Goal: Information Seeking & Learning: Compare options

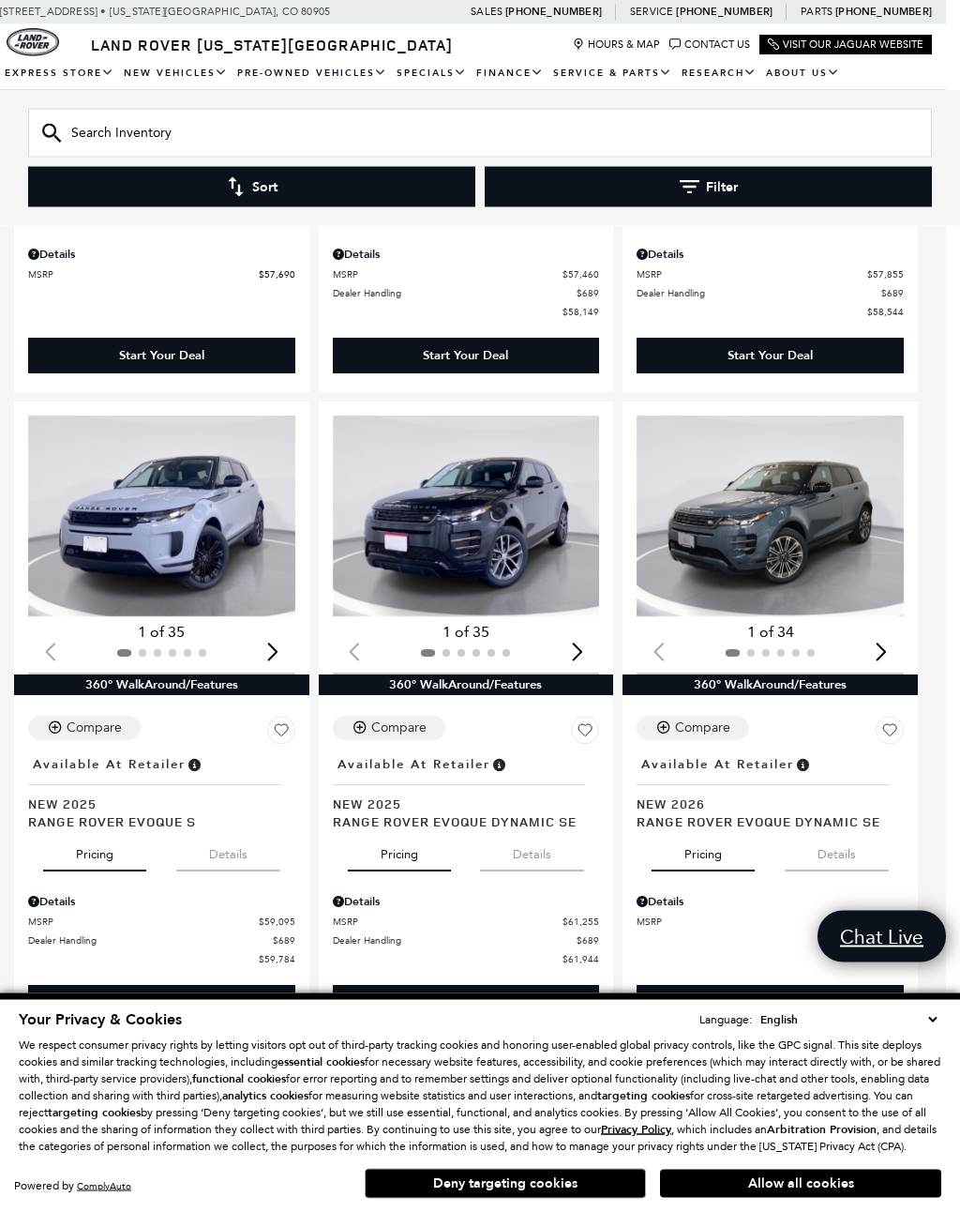
scroll to position [769, 14]
click at [542, 1199] on button "Deny targeting cookies" at bounding box center [505, 1184] width 281 height 30
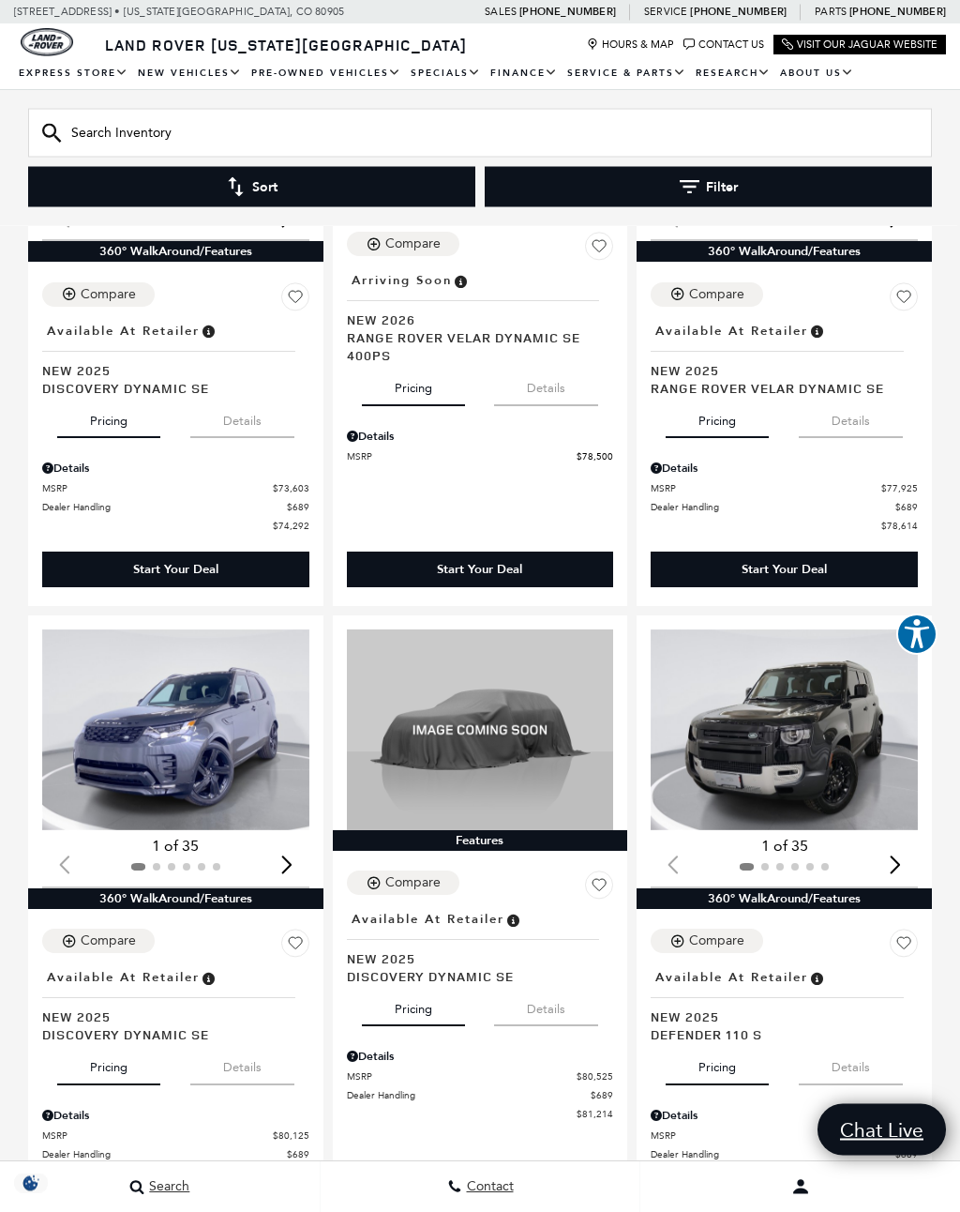
scroll to position [2497, 0]
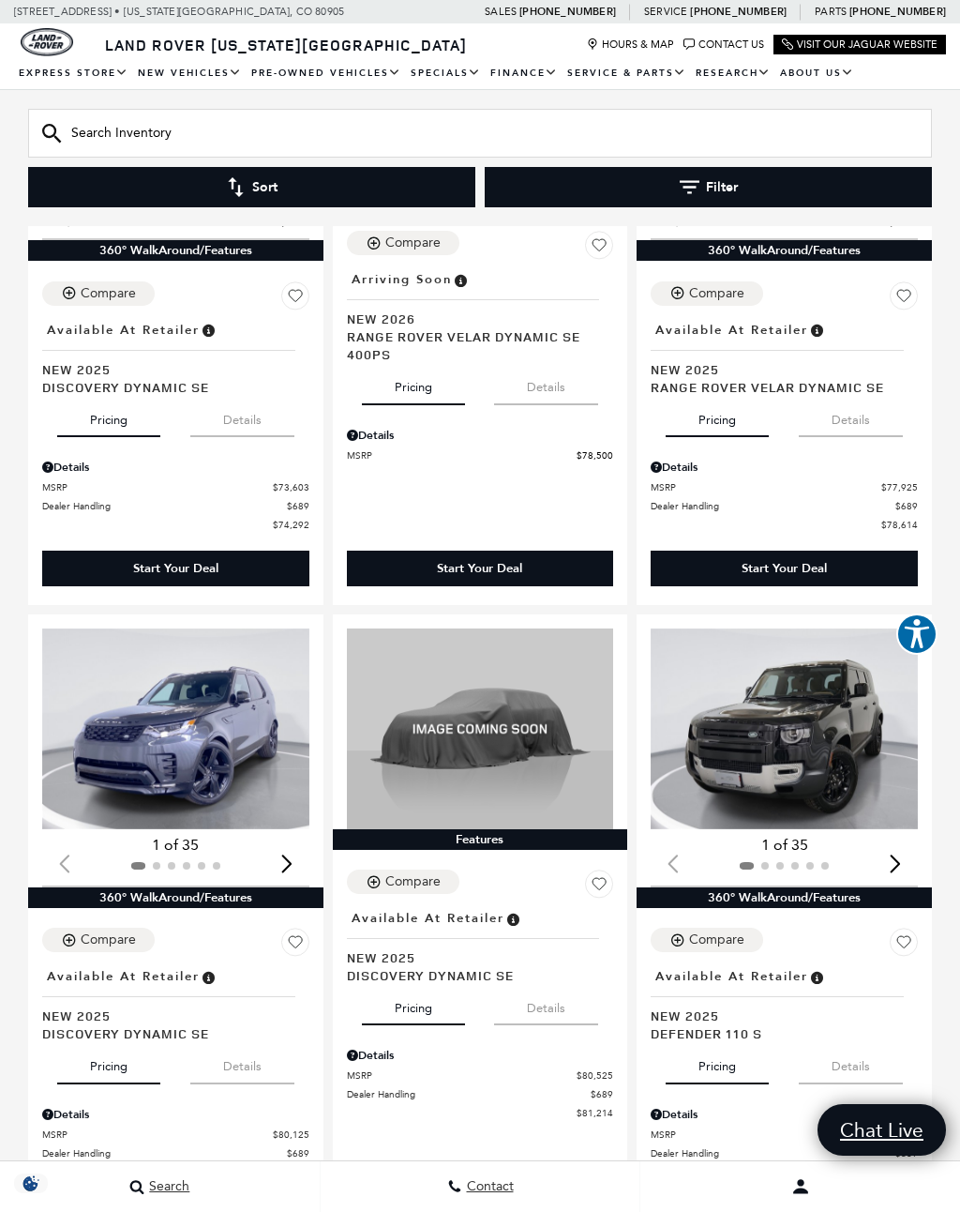
click at [111, 775] on img "1 / 2" at bounding box center [175, 728] width 267 height 201
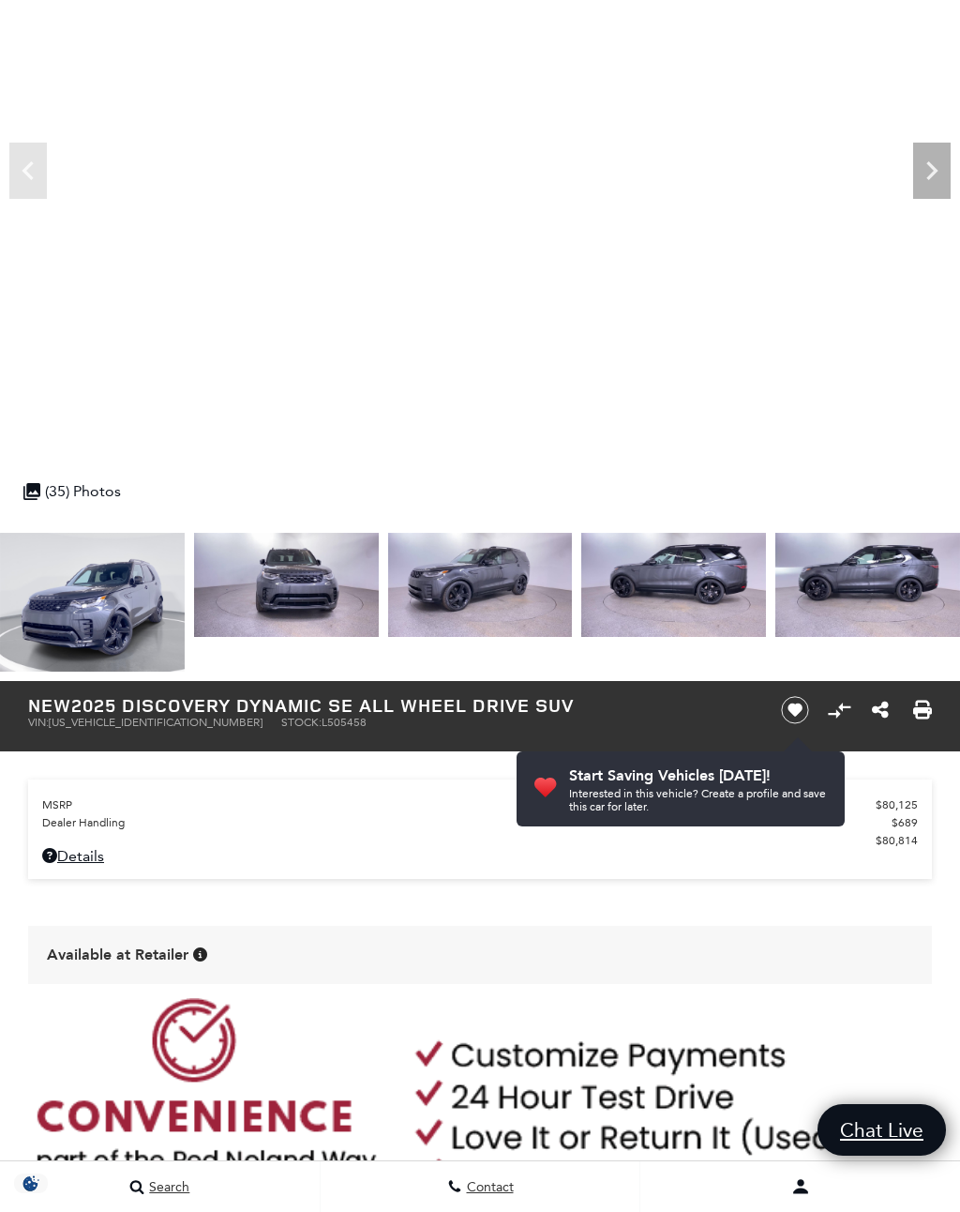
scroll to position [294, 0]
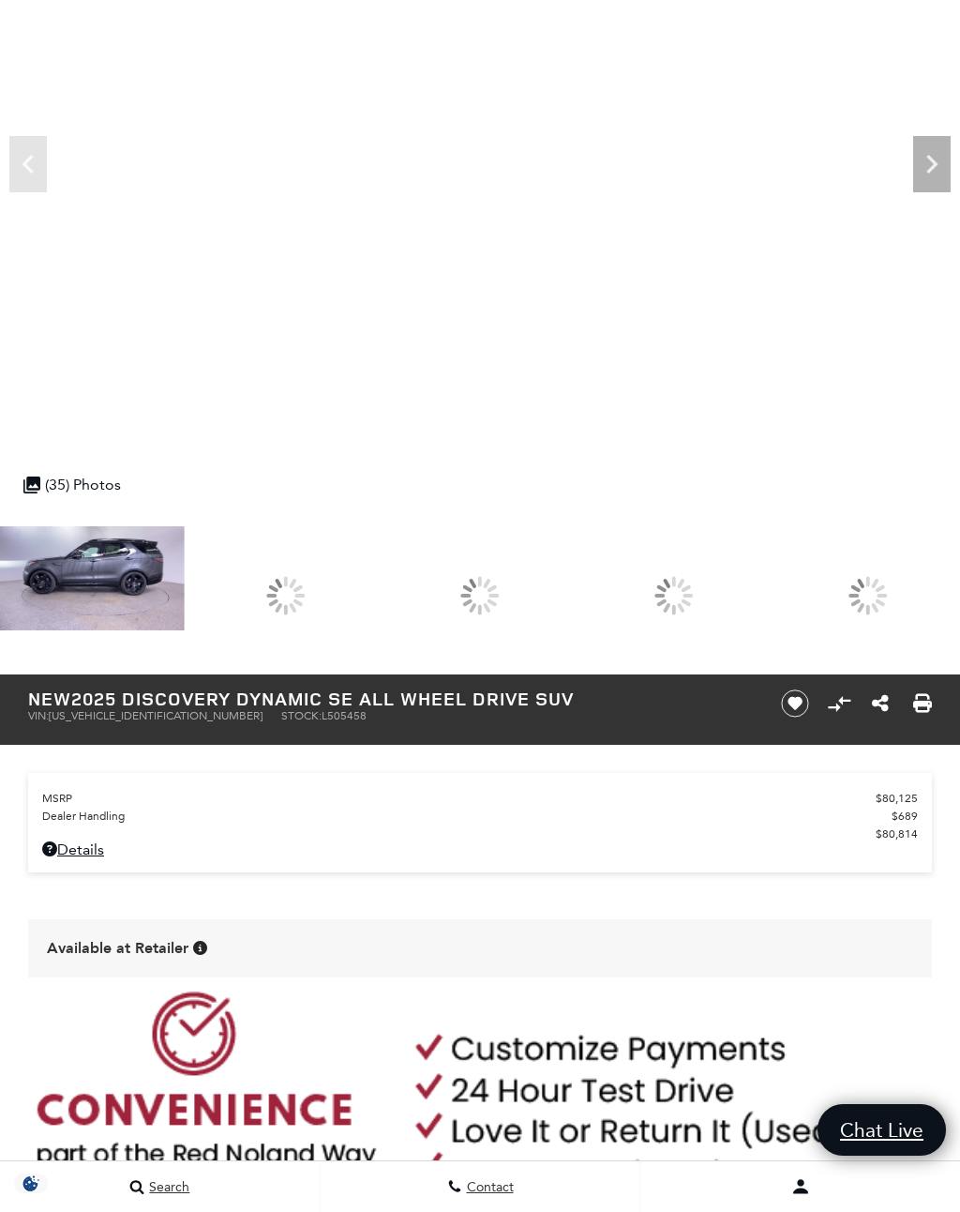
click at [766, 566] on div at bounding box center [673, 595] width 185 height 139
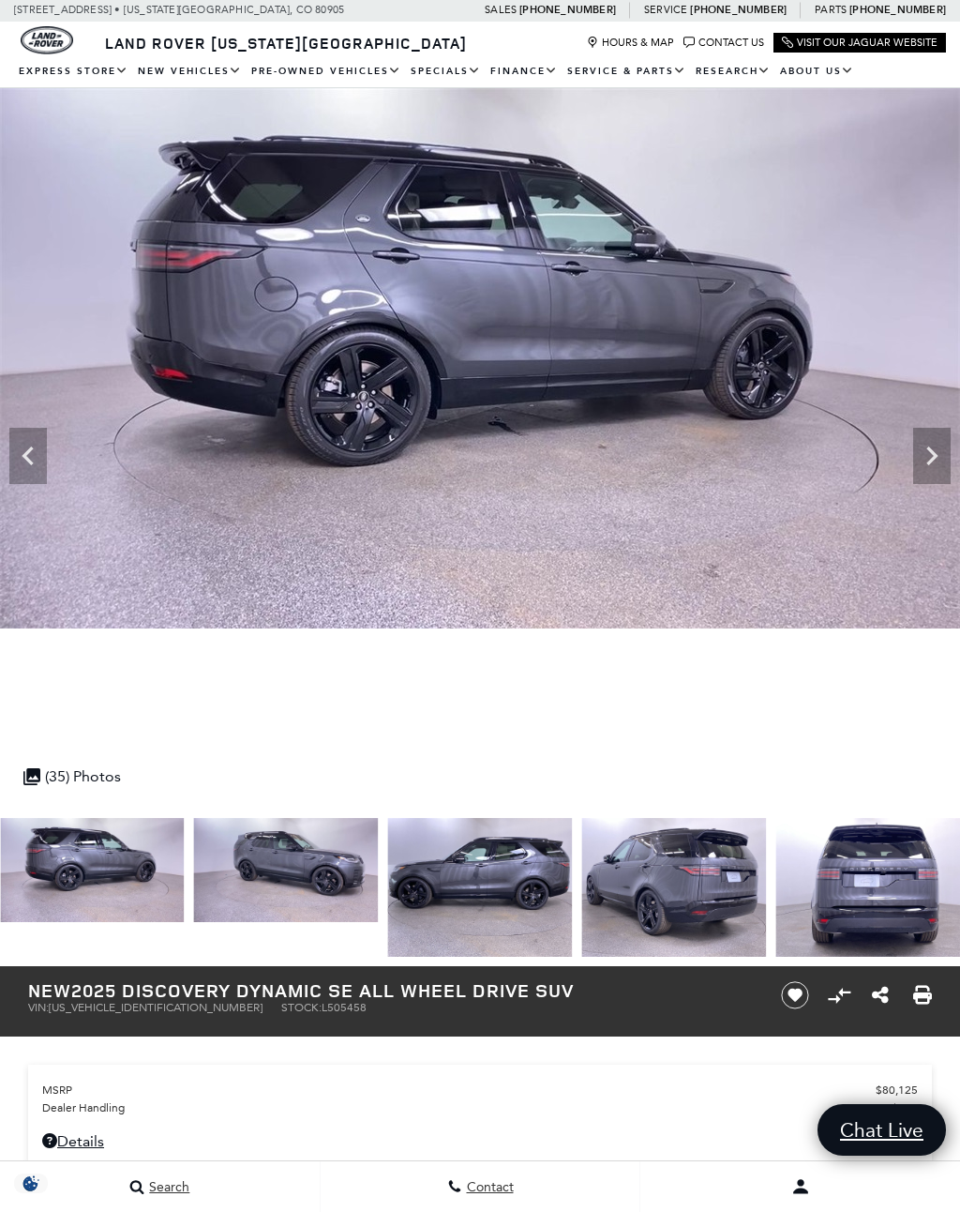
scroll to position [0, 0]
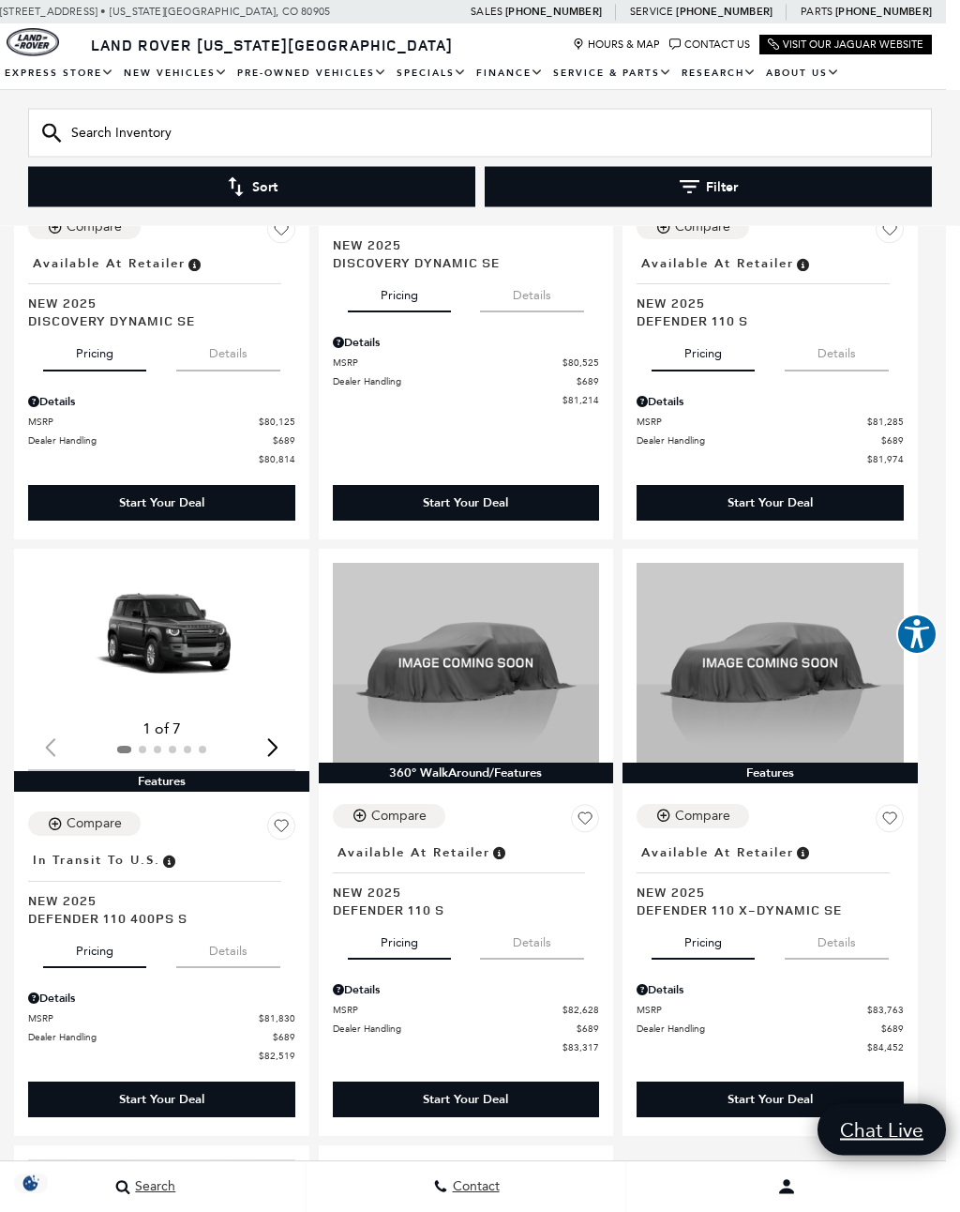
scroll to position [3209, 14]
click at [159, 623] on img "1 / 2" at bounding box center [161, 638] width 267 height 150
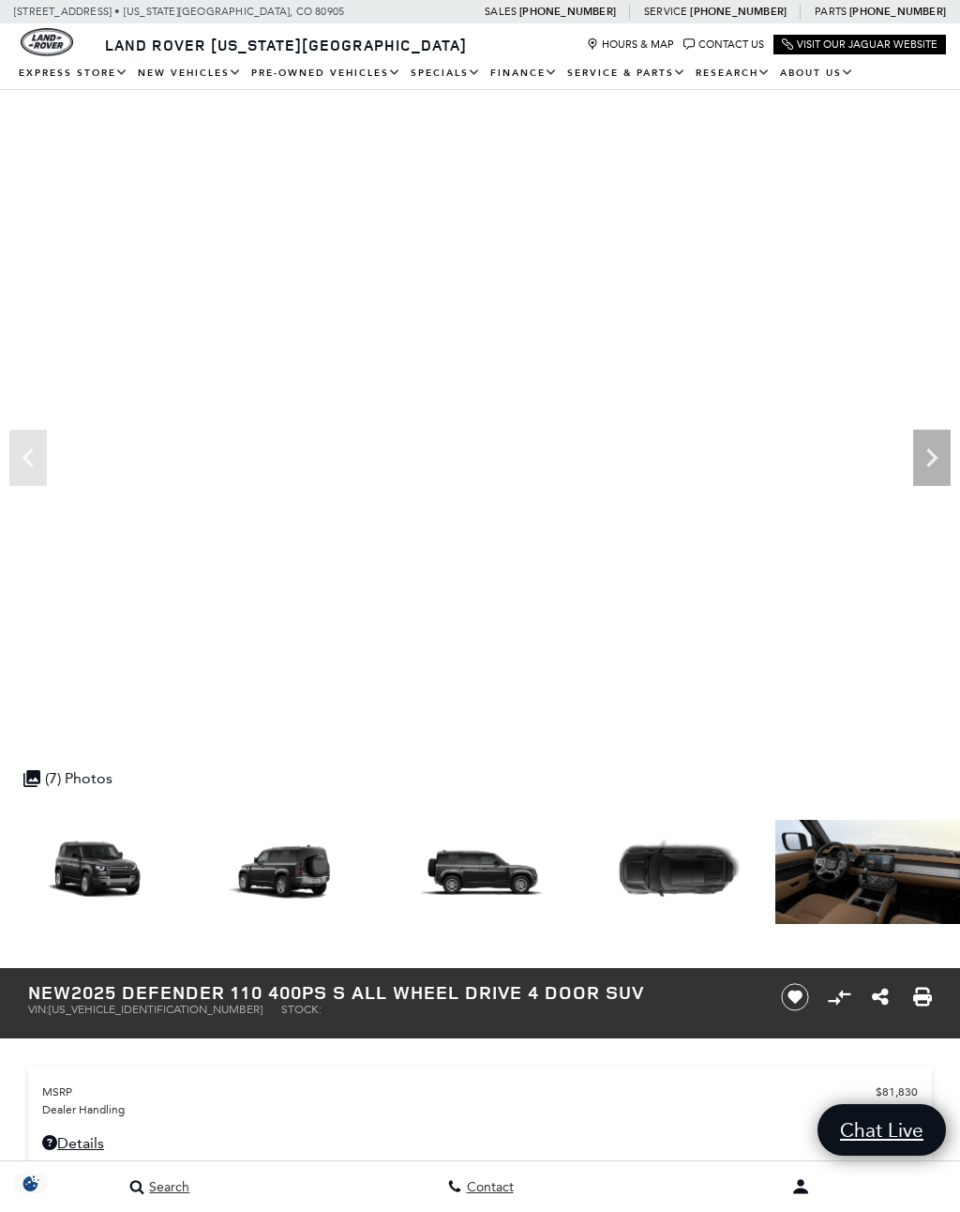
click at [581, 861] on img at bounding box center [673, 872] width 185 height 104
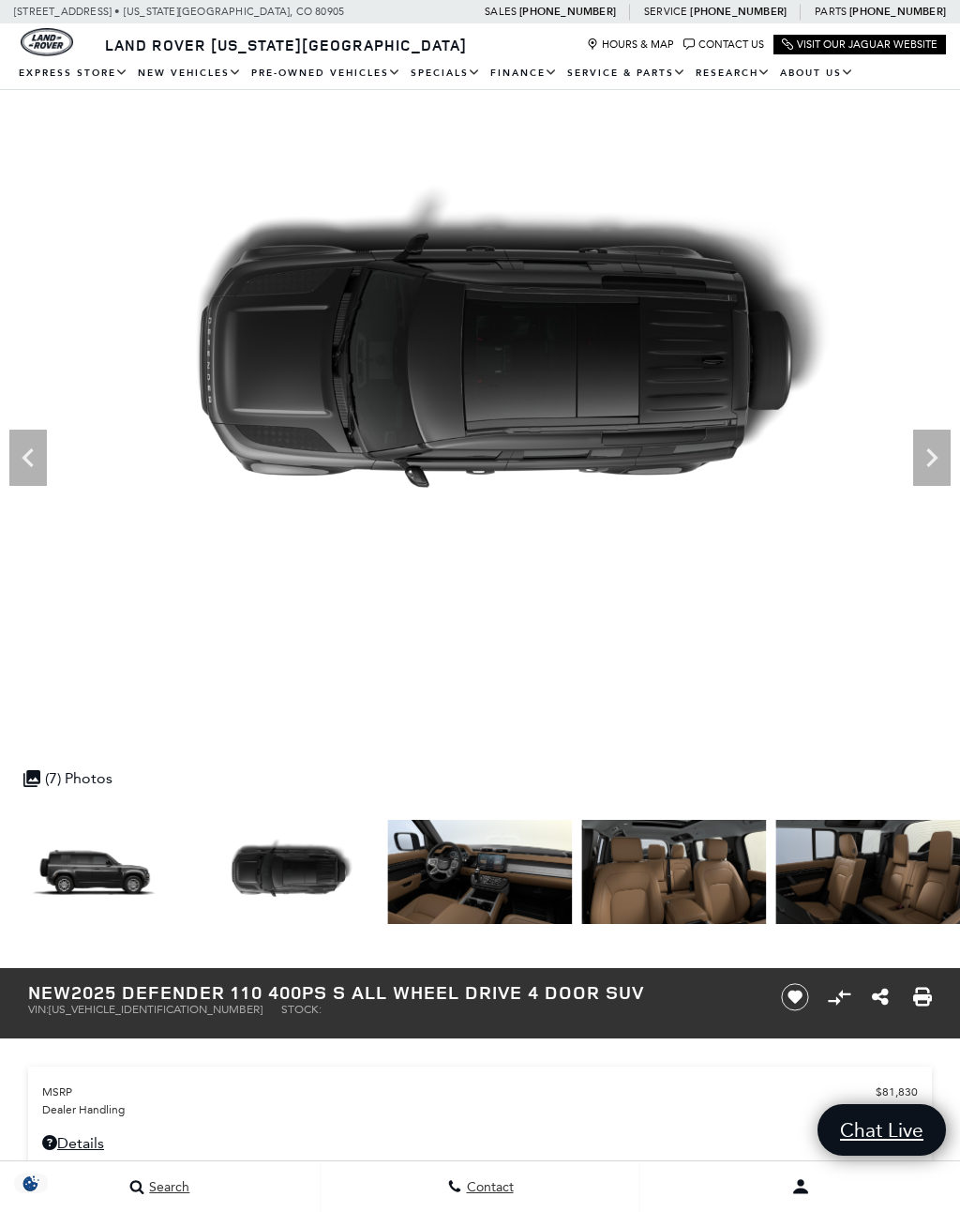
click at [95, 870] on img at bounding box center [92, 872] width 185 height 104
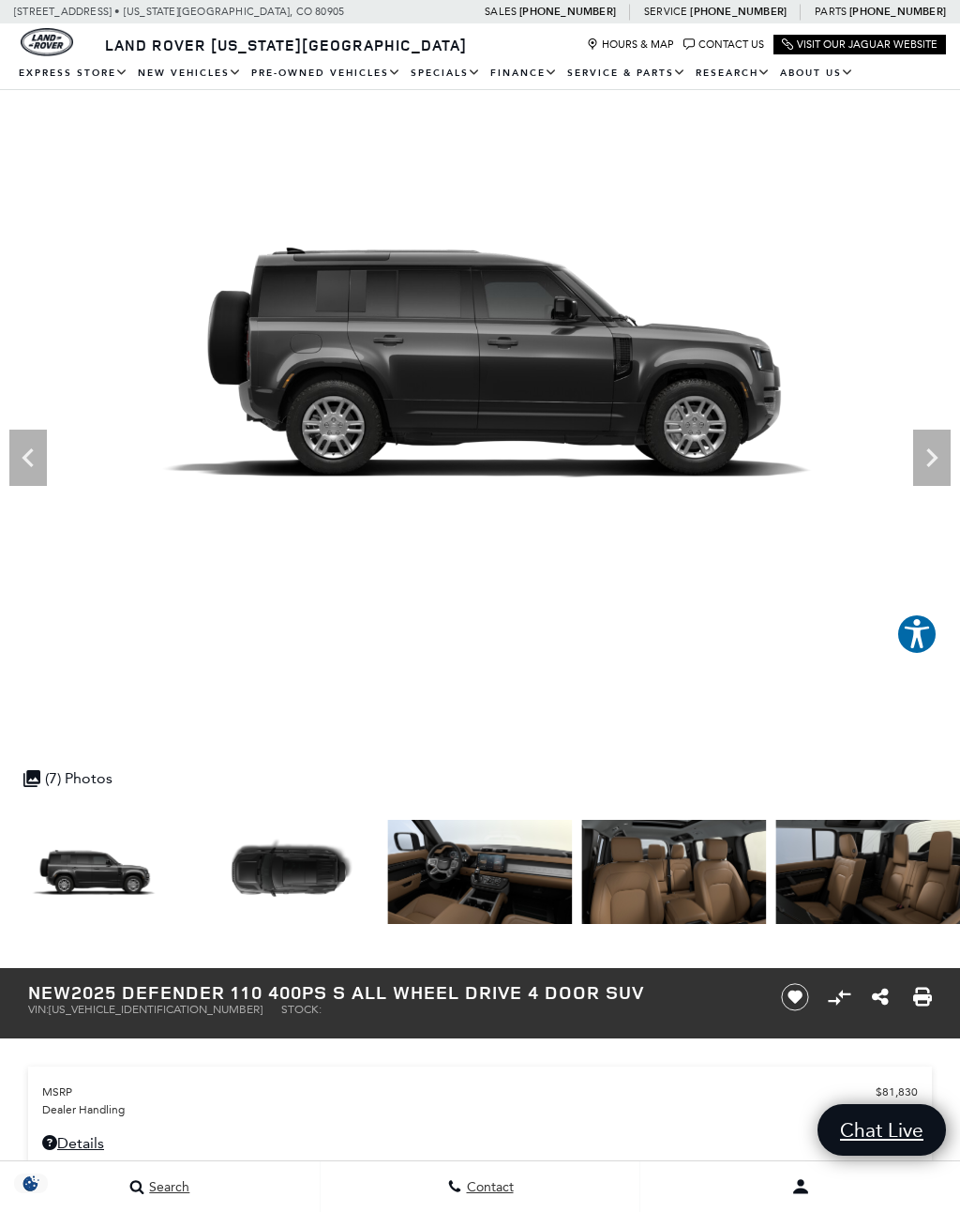
click at [521, 882] on img at bounding box center [480, 872] width 185 height 104
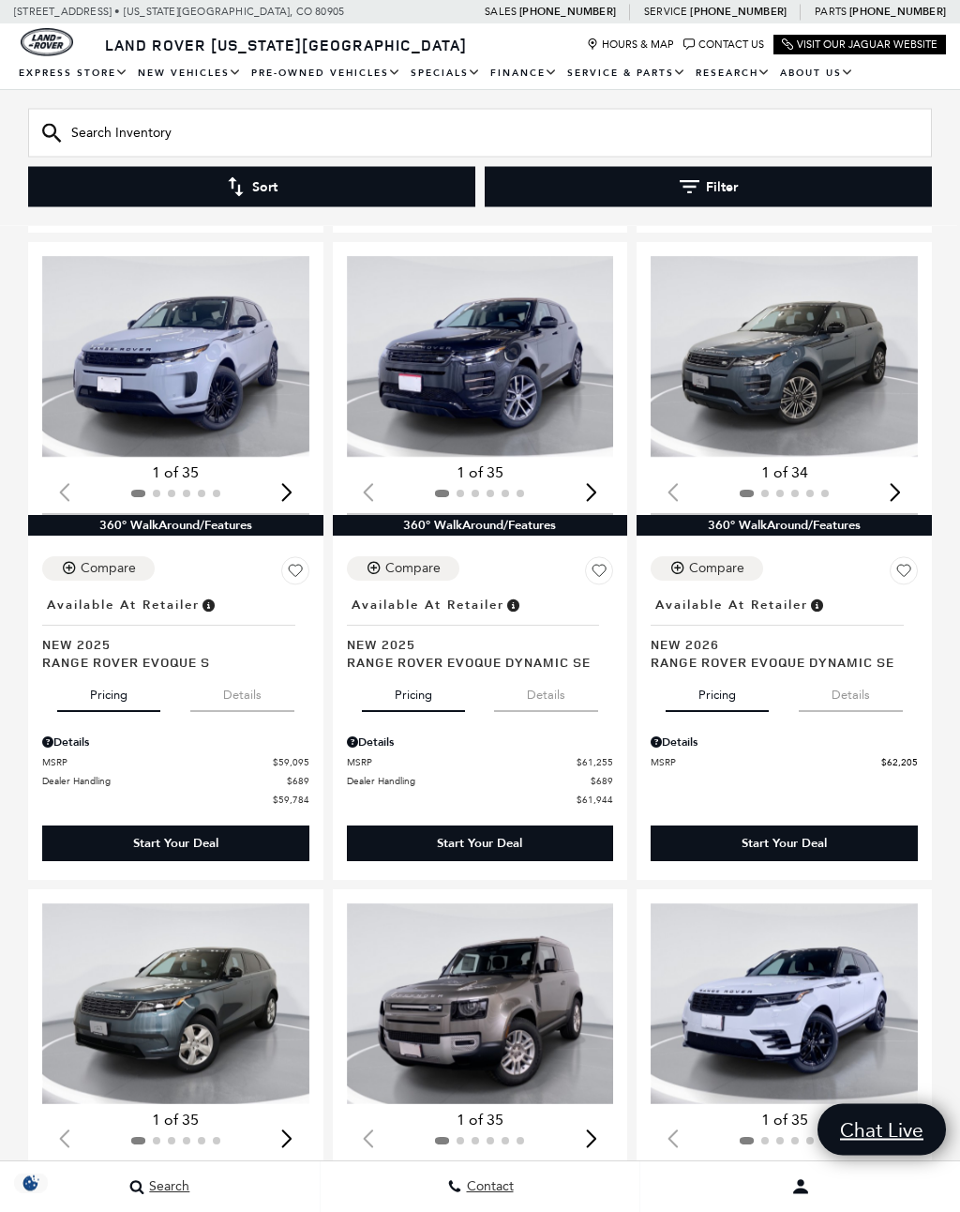
scroll to position [929, 0]
click at [842, 328] on img "1 / 2" at bounding box center [784, 356] width 267 height 201
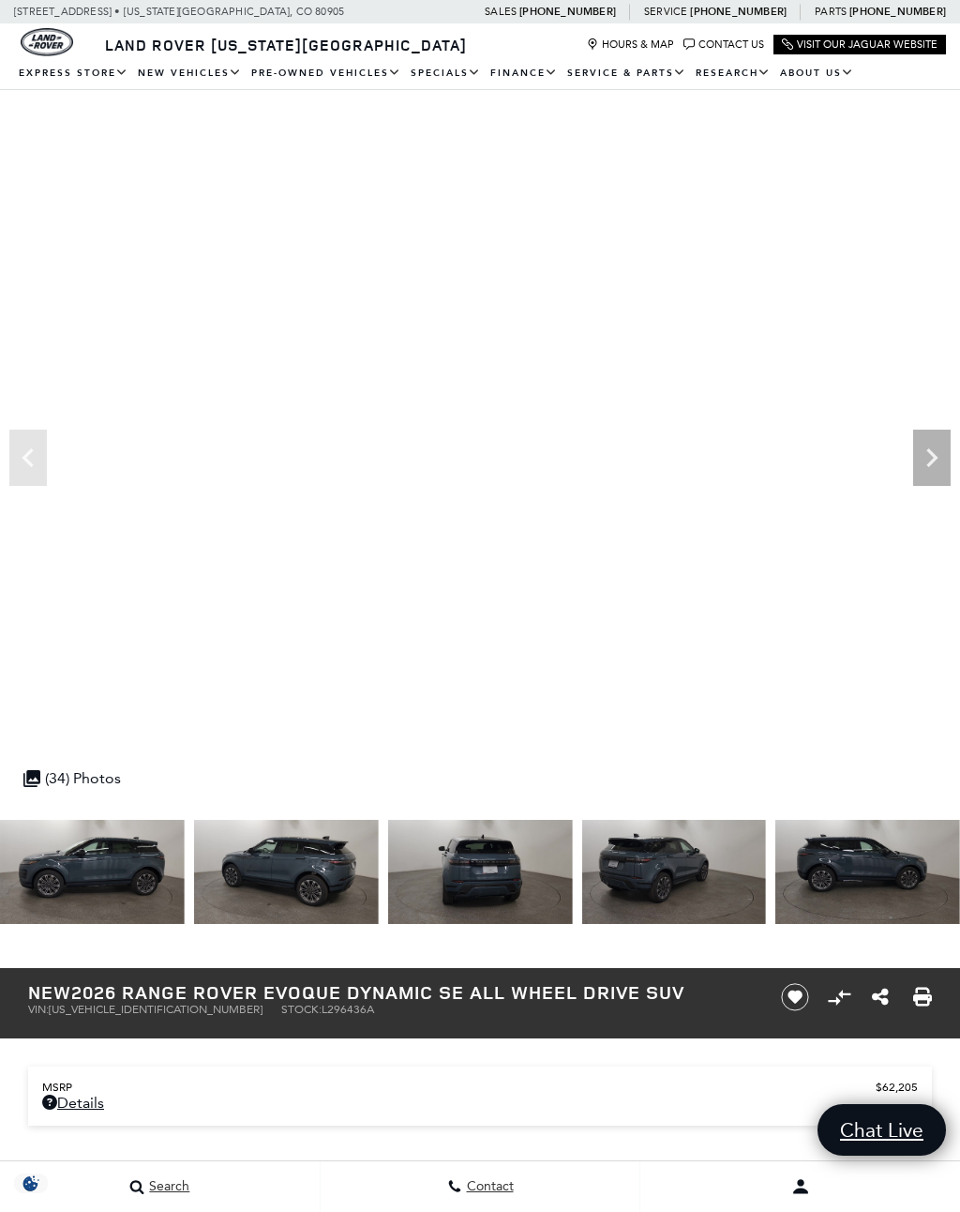
click at [118, 849] on img at bounding box center [92, 872] width 185 height 104
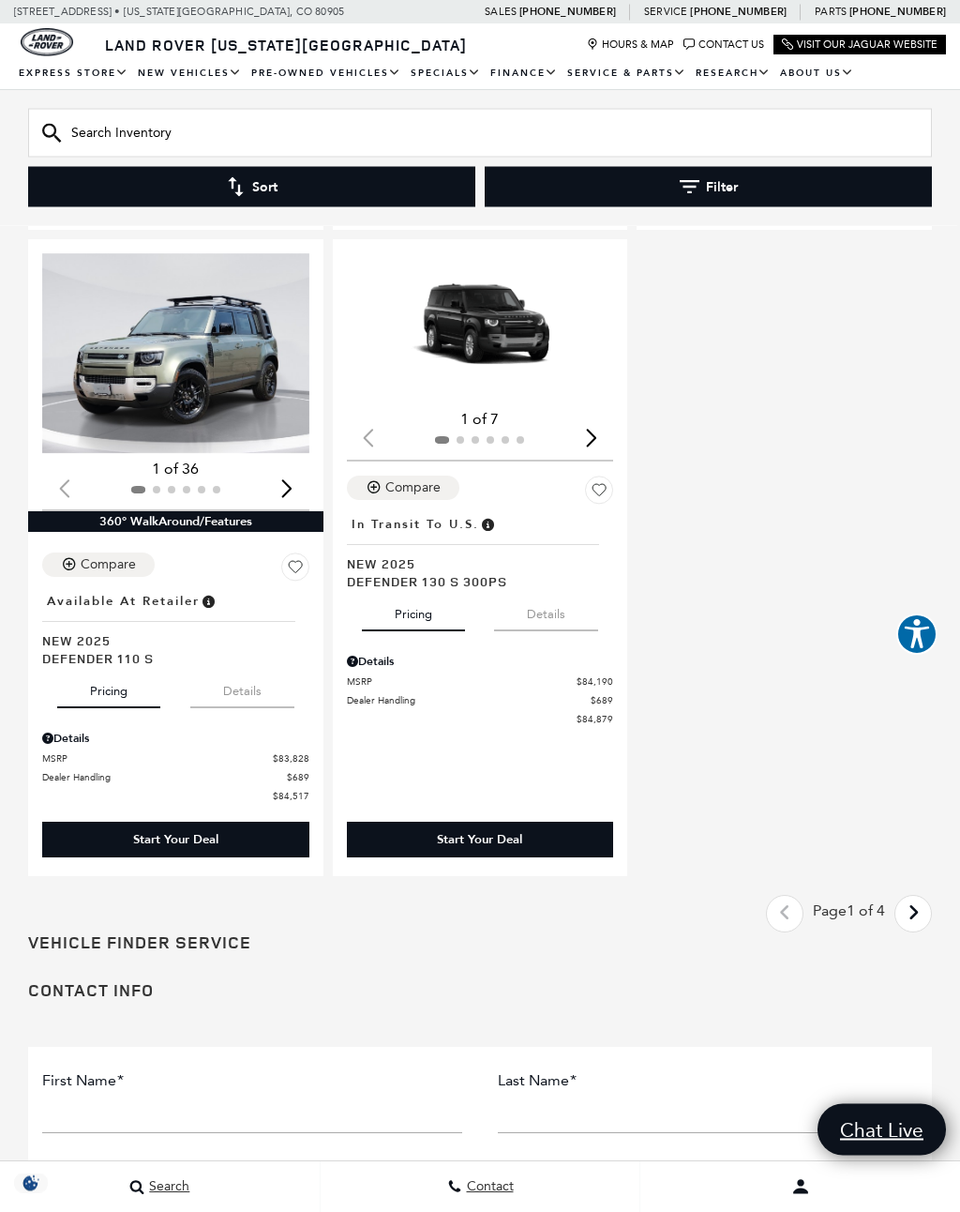
scroll to position [4115, 0]
click at [920, 907] on link "Next - Page" at bounding box center [914, 914] width 40 height 33
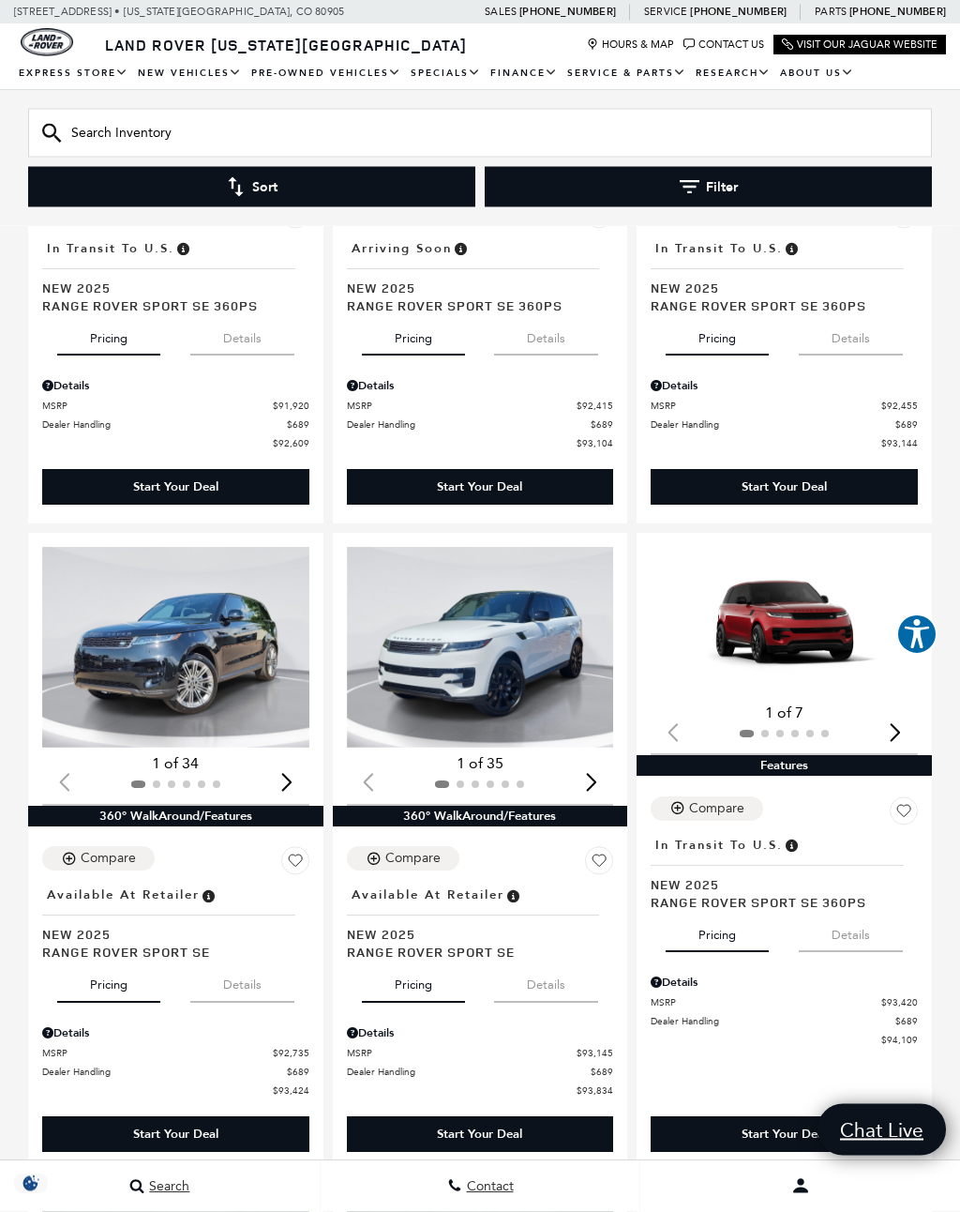
scroll to position [1881, 0]
